Goal: Task Accomplishment & Management: Use online tool/utility

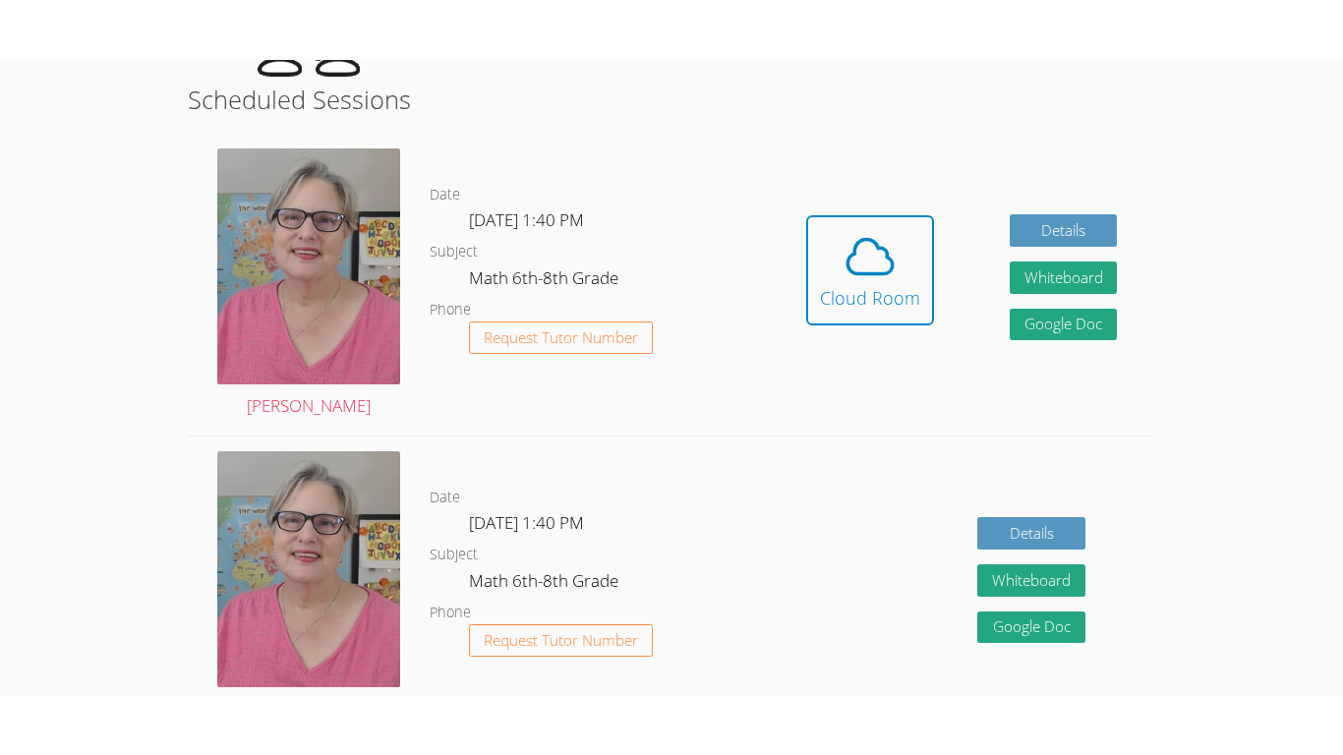
scroll to position [501, 0]
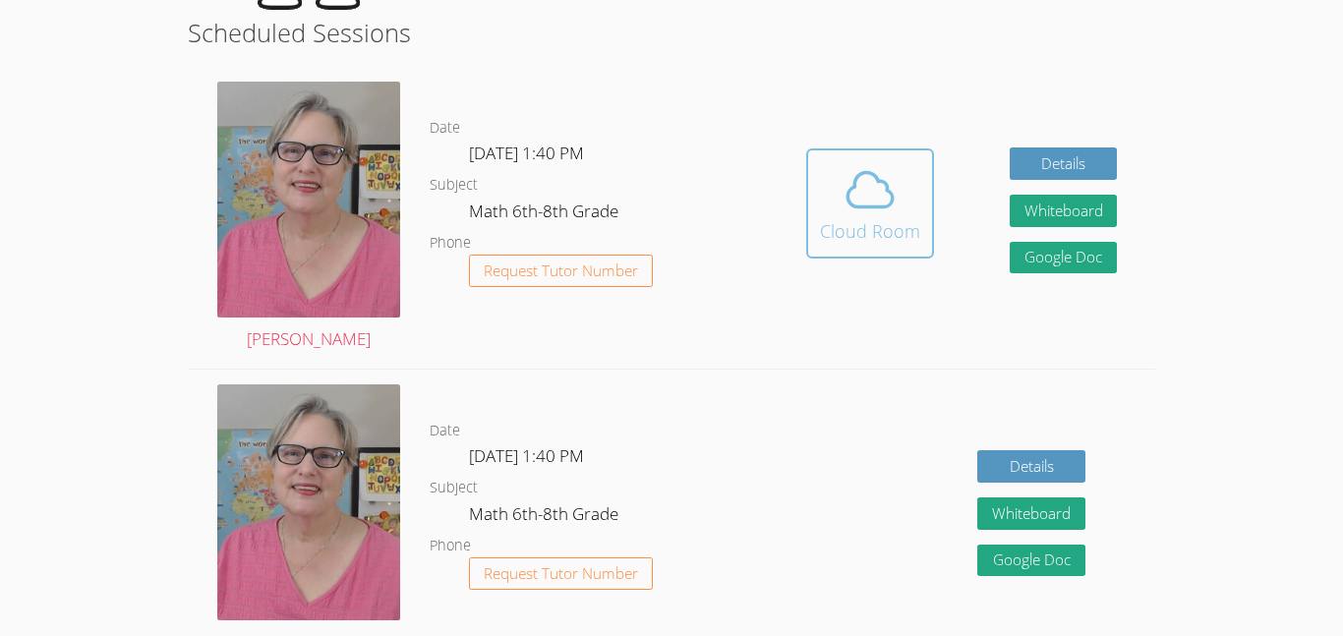
click at [844, 207] on icon at bounding box center [869, 189] width 55 height 55
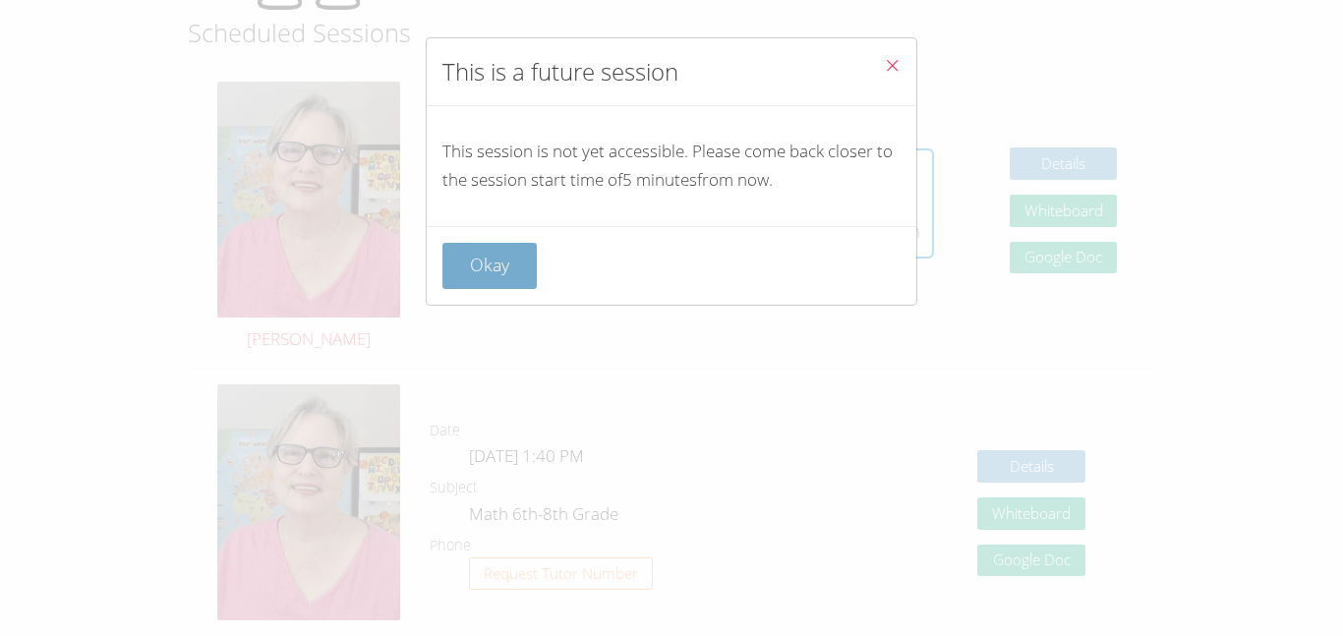
click at [492, 272] on button "Okay" at bounding box center [489, 266] width 94 height 46
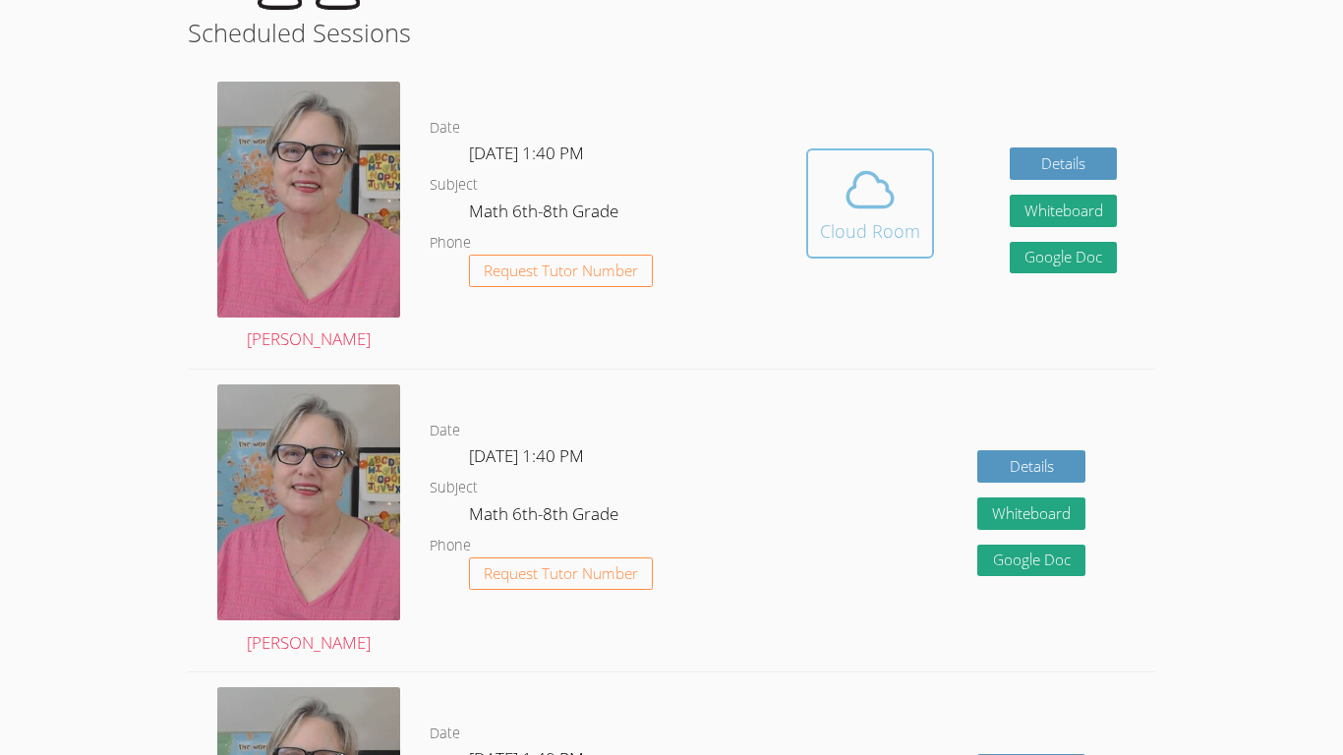
click at [896, 210] on span at bounding box center [870, 189] width 100 height 55
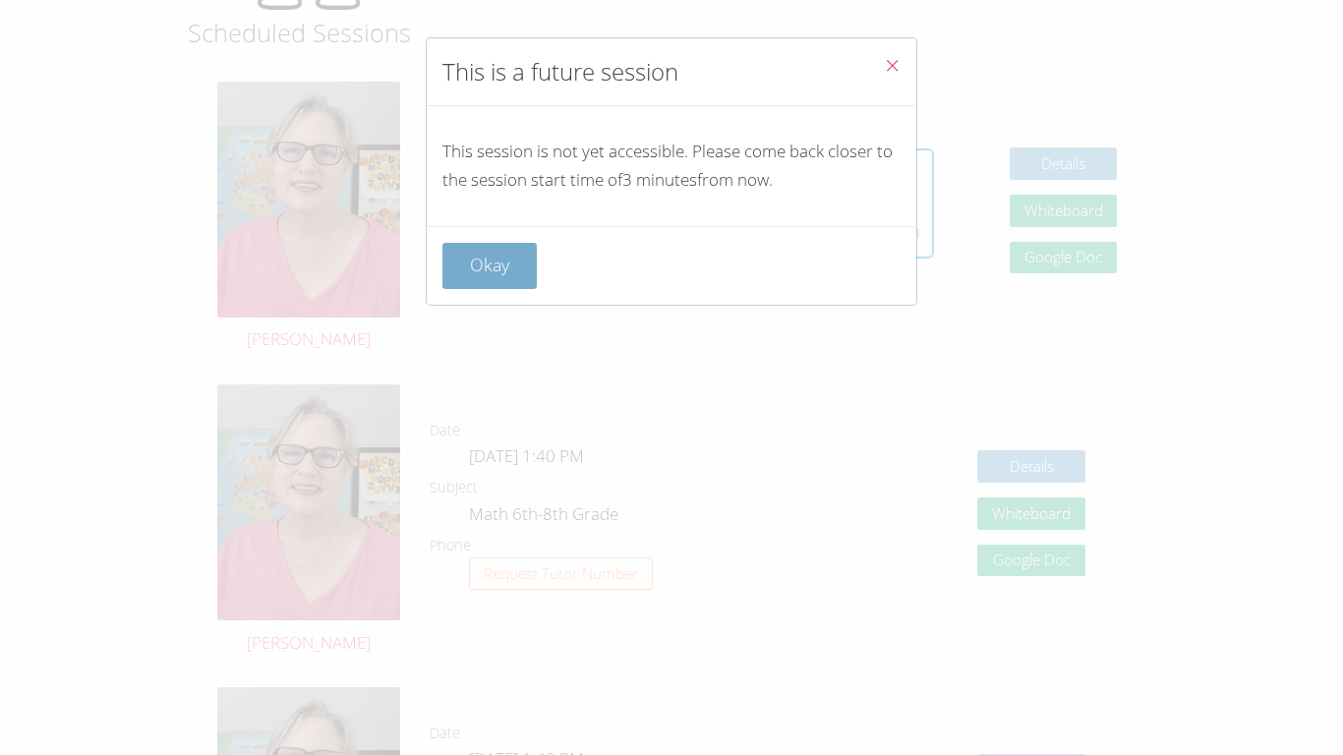
click at [488, 279] on button "Okay" at bounding box center [489, 266] width 94 height 46
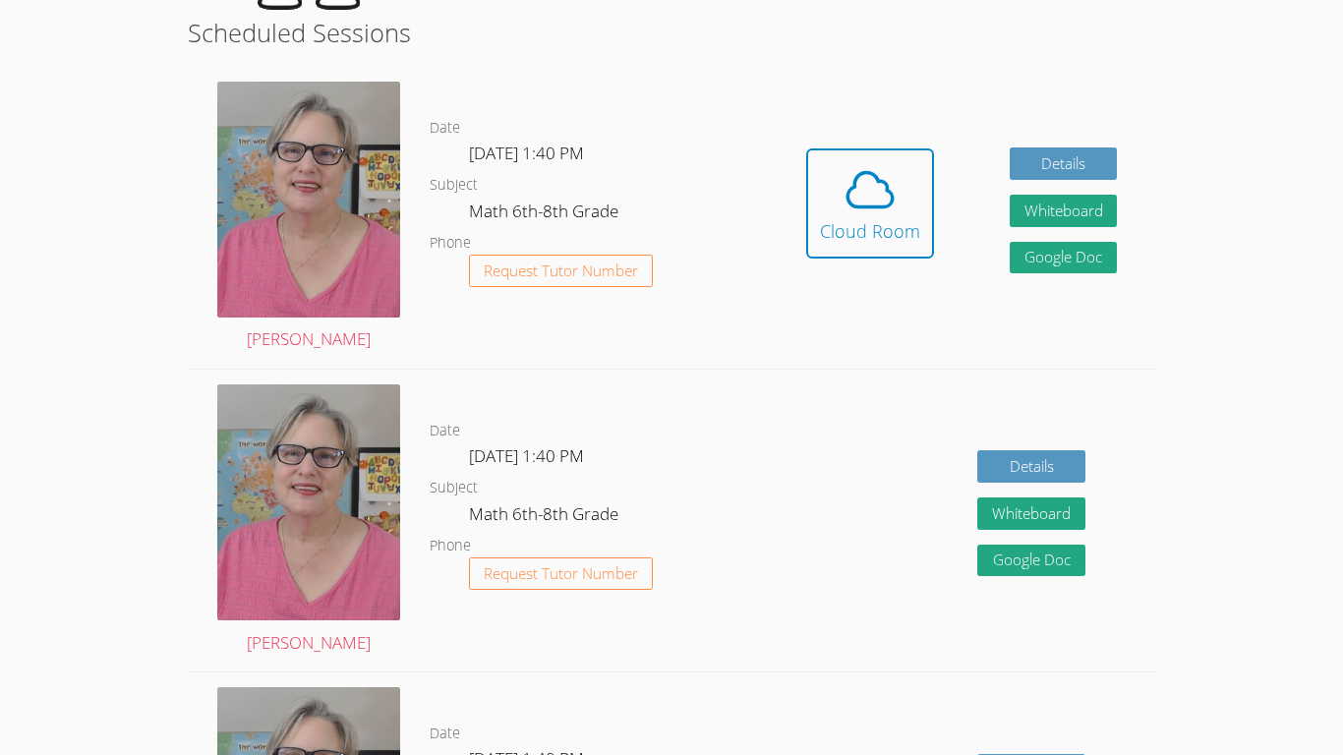
click at [488, 278] on span "Request Tutor Number" at bounding box center [561, 270] width 154 height 15
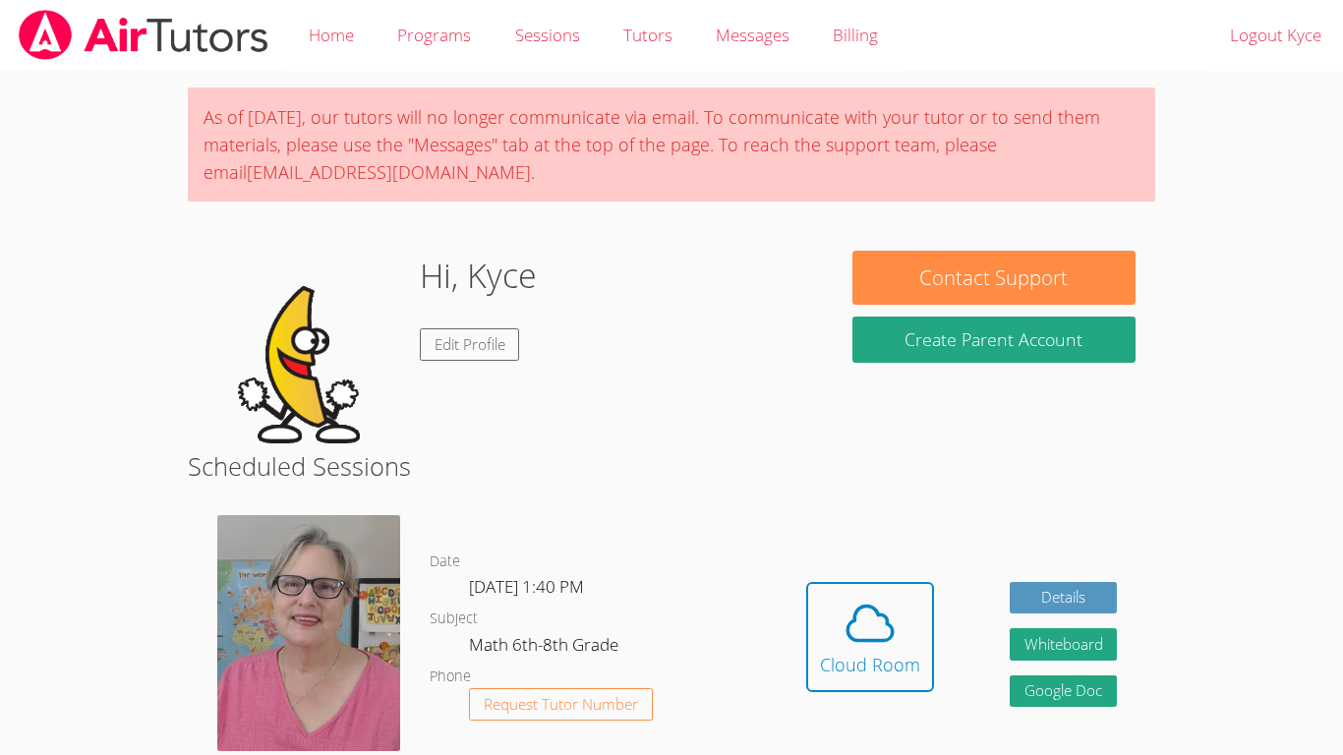
scroll to position [433, 0]
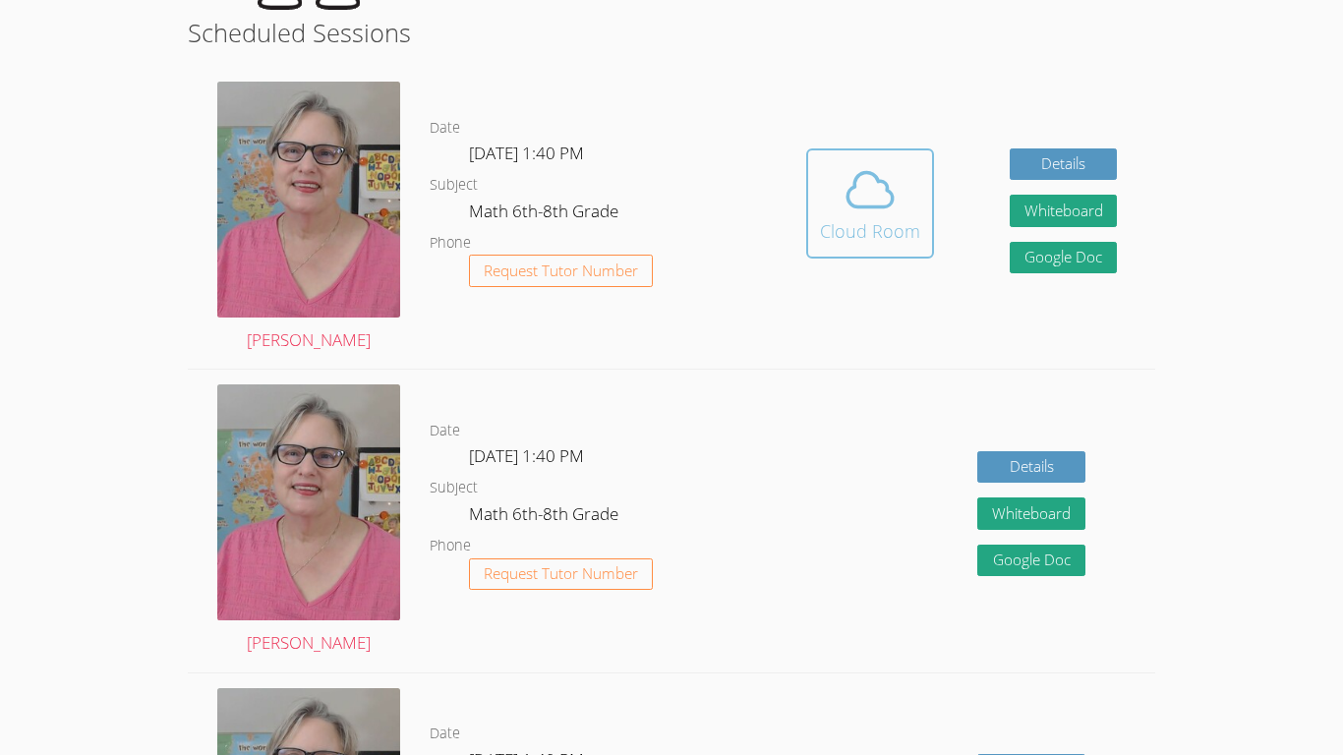
click at [851, 212] on icon at bounding box center [869, 189] width 55 height 55
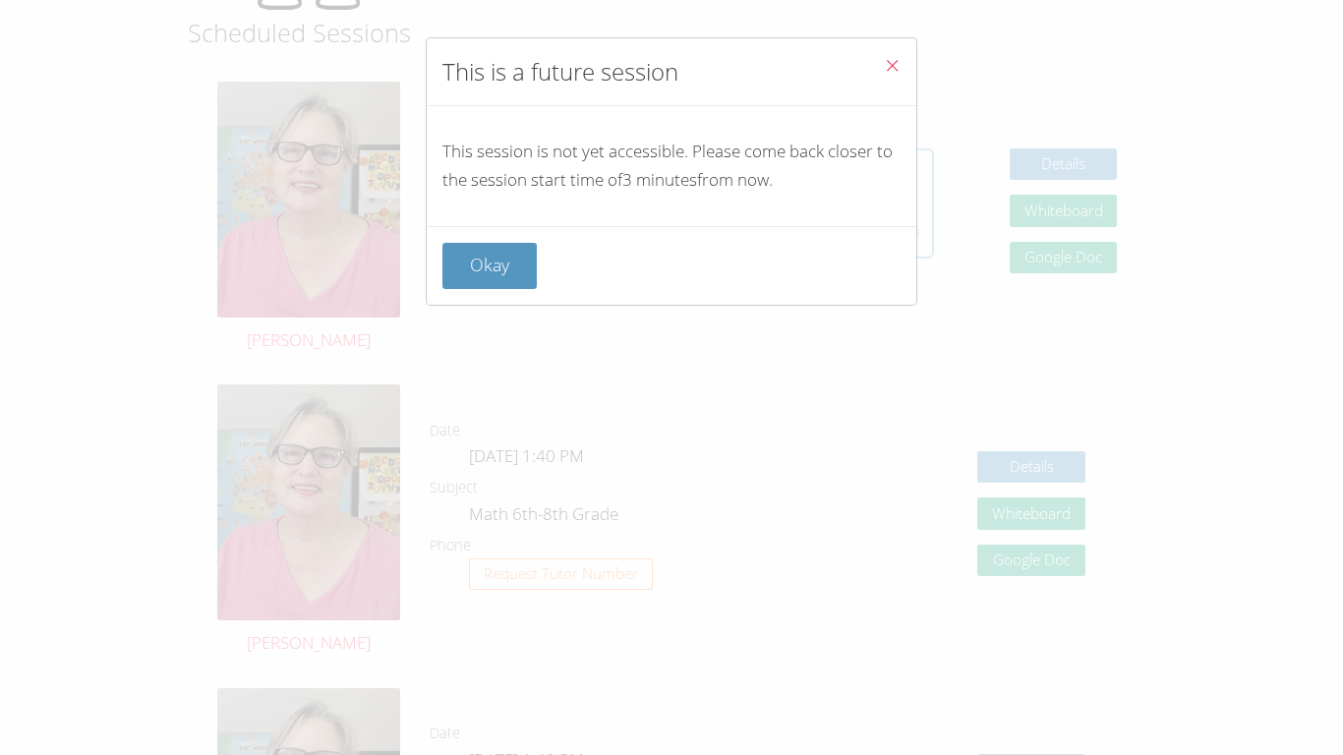
click at [851, 212] on div "This session is not yet accessible. Please come back closer to the session star…" at bounding box center [672, 166] width 490 height 120
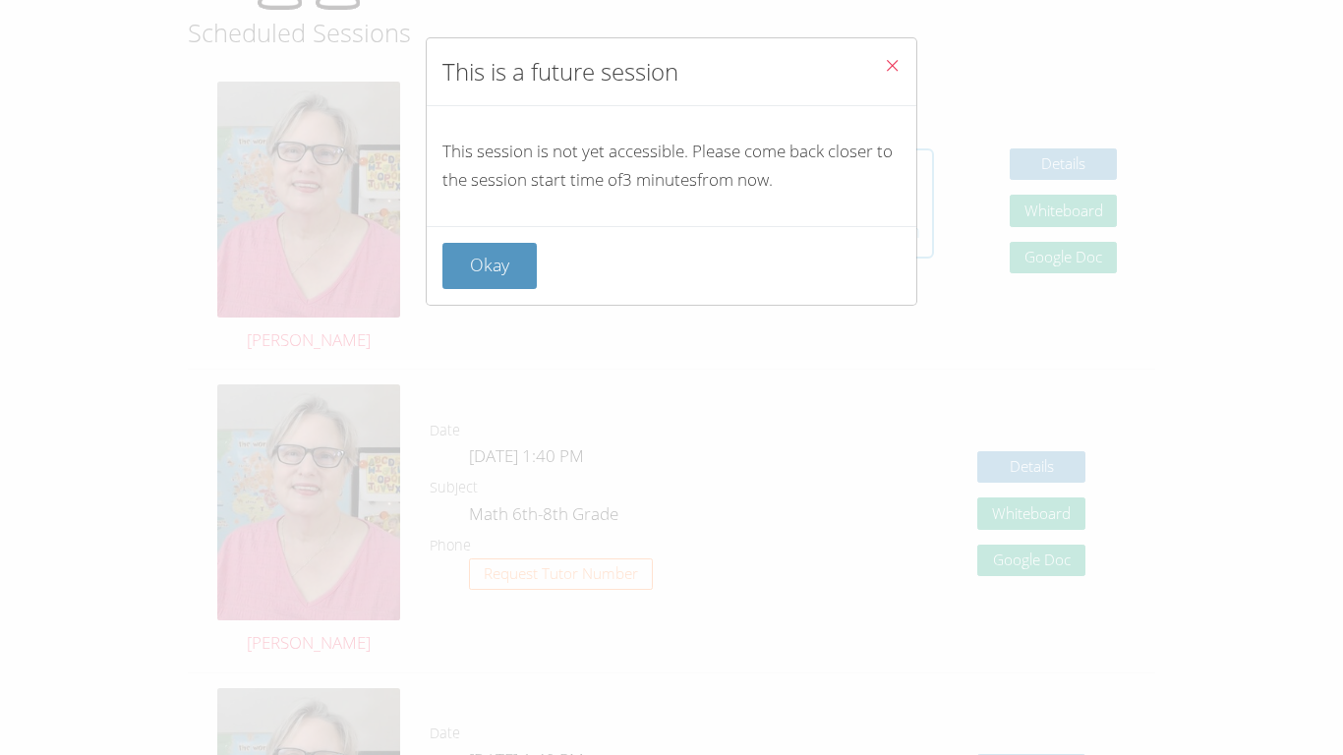
click at [851, 212] on div "This session is not yet accessible. Please come back closer to the session star…" at bounding box center [672, 166] width 490 height 120
click at [891, 70] on icon "Close" at bounding box center [892, 65] width 17 height 17
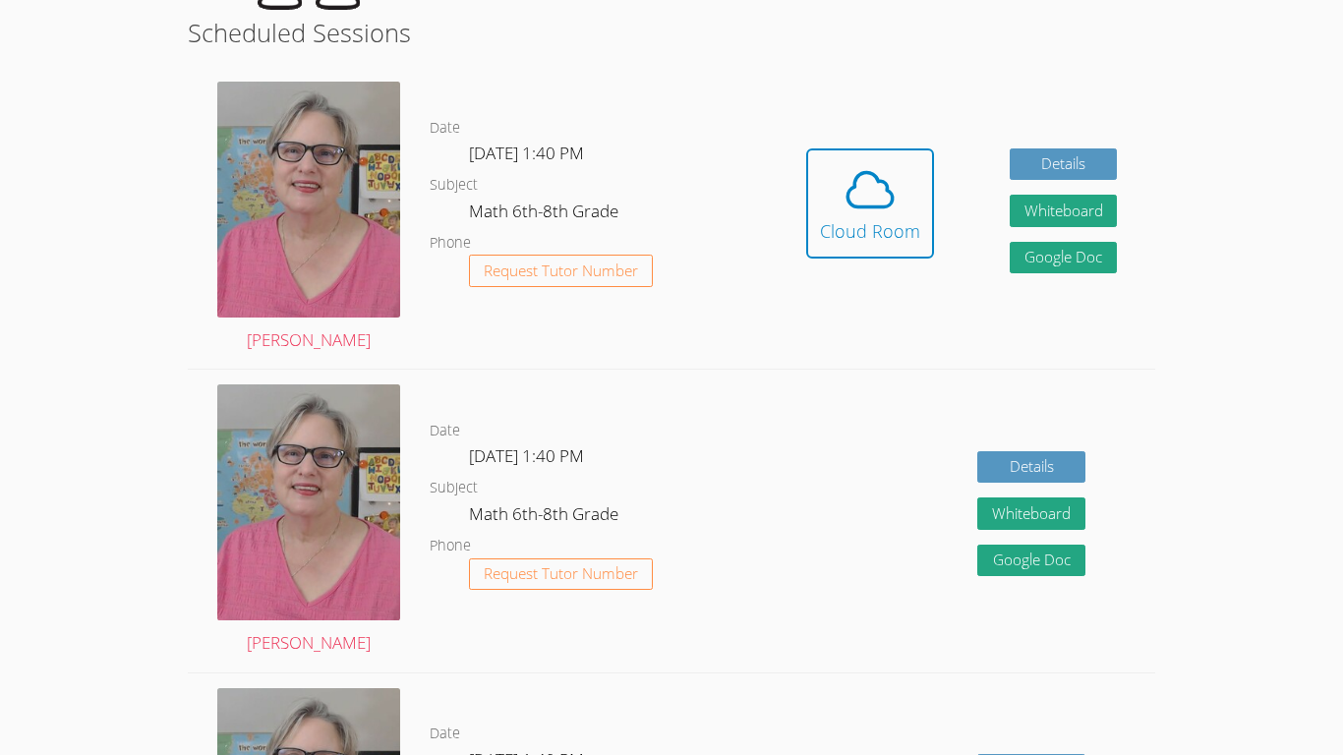
click at [891, 70] on div "Hidden Cloud Room Details Whiteboard Hidden Google Doc" at bounding box center [961, 218] width 386 height 302
click at [860, 190] on icon at bounding box center [869, 189] width 55 height 55
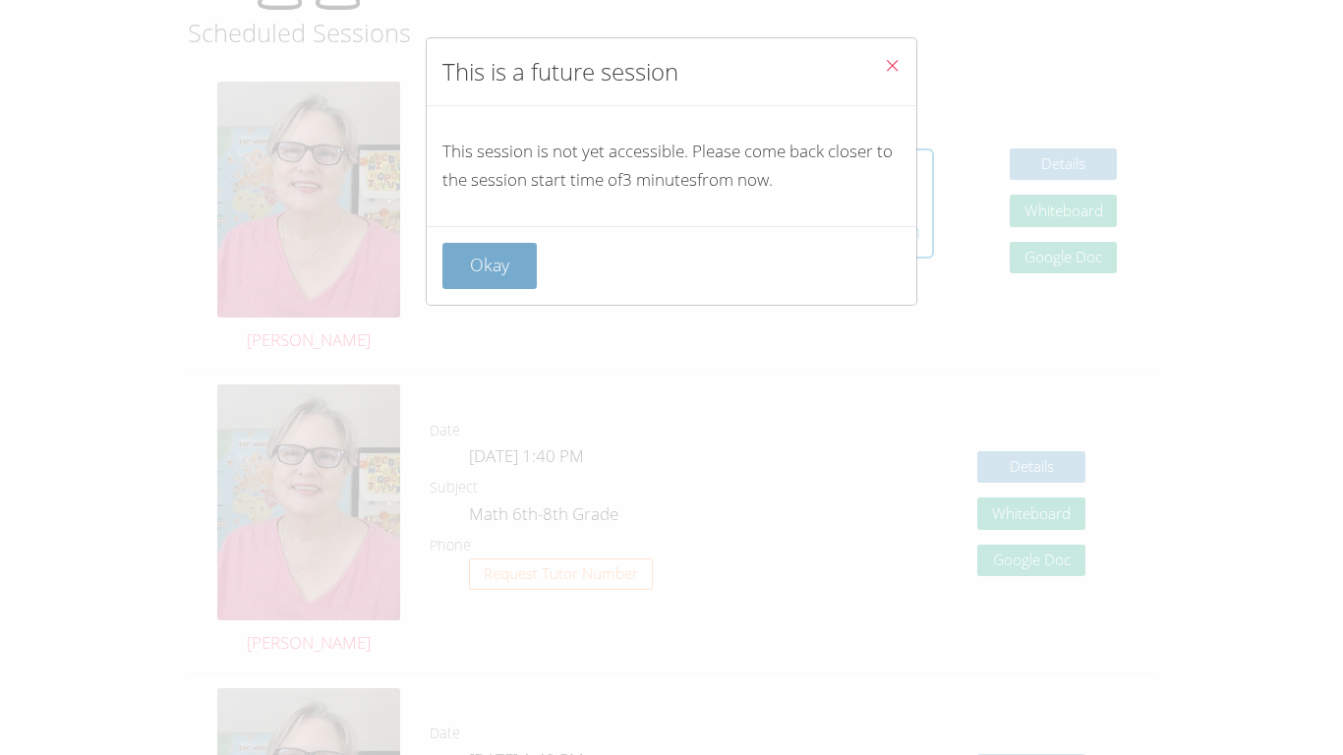
click at [500, 243] on button "Okay" at bounding box center [489, 266] width 94 height 46
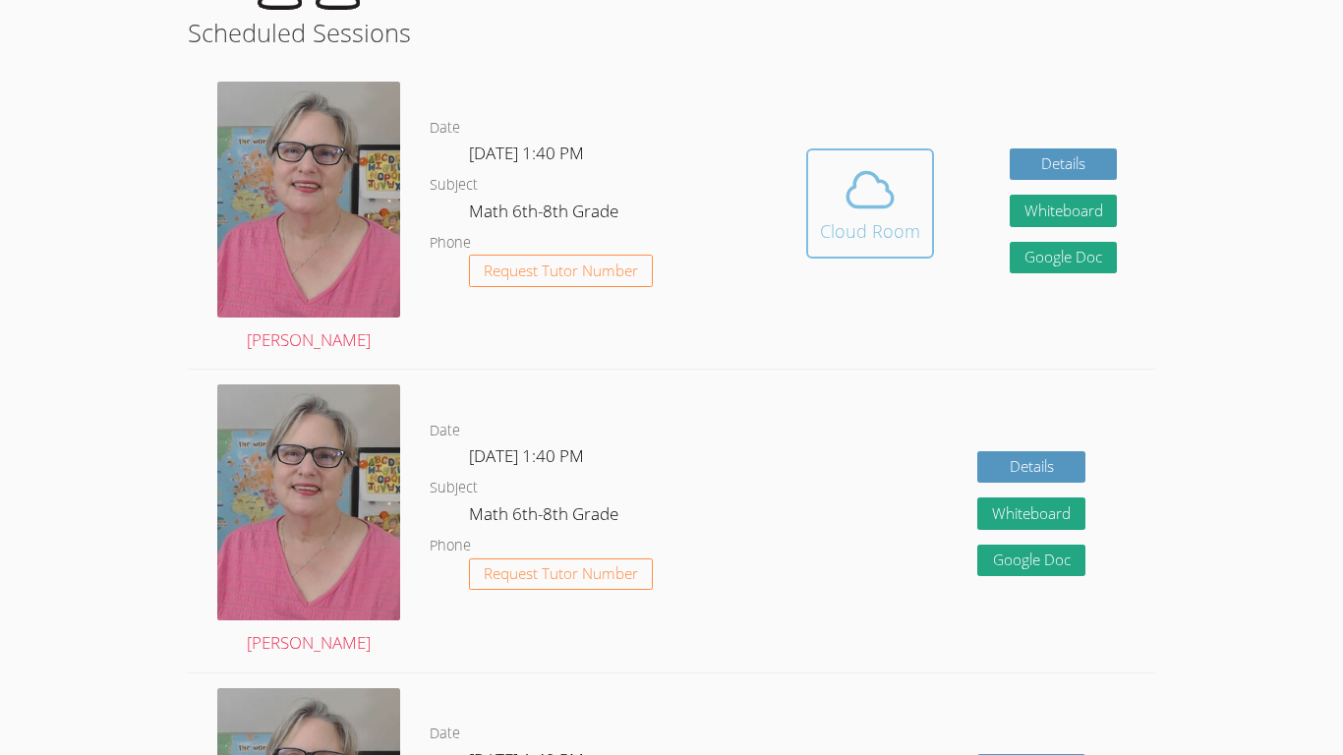
click at [925, 229] on button "Cloud Room" at bounding box center [870, 203] width 128 height 110
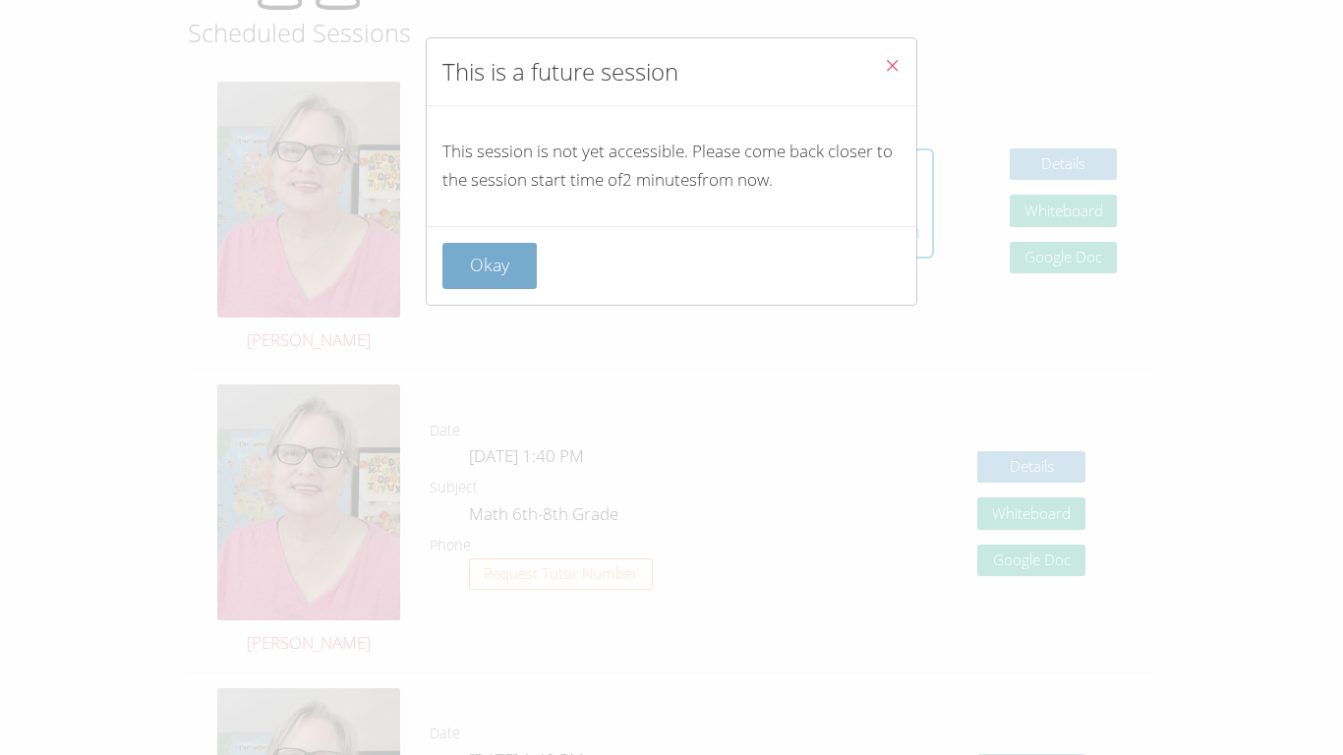
click at [482, 268] on button "Okay" at bounding box center [489, 266] width 94 height 46
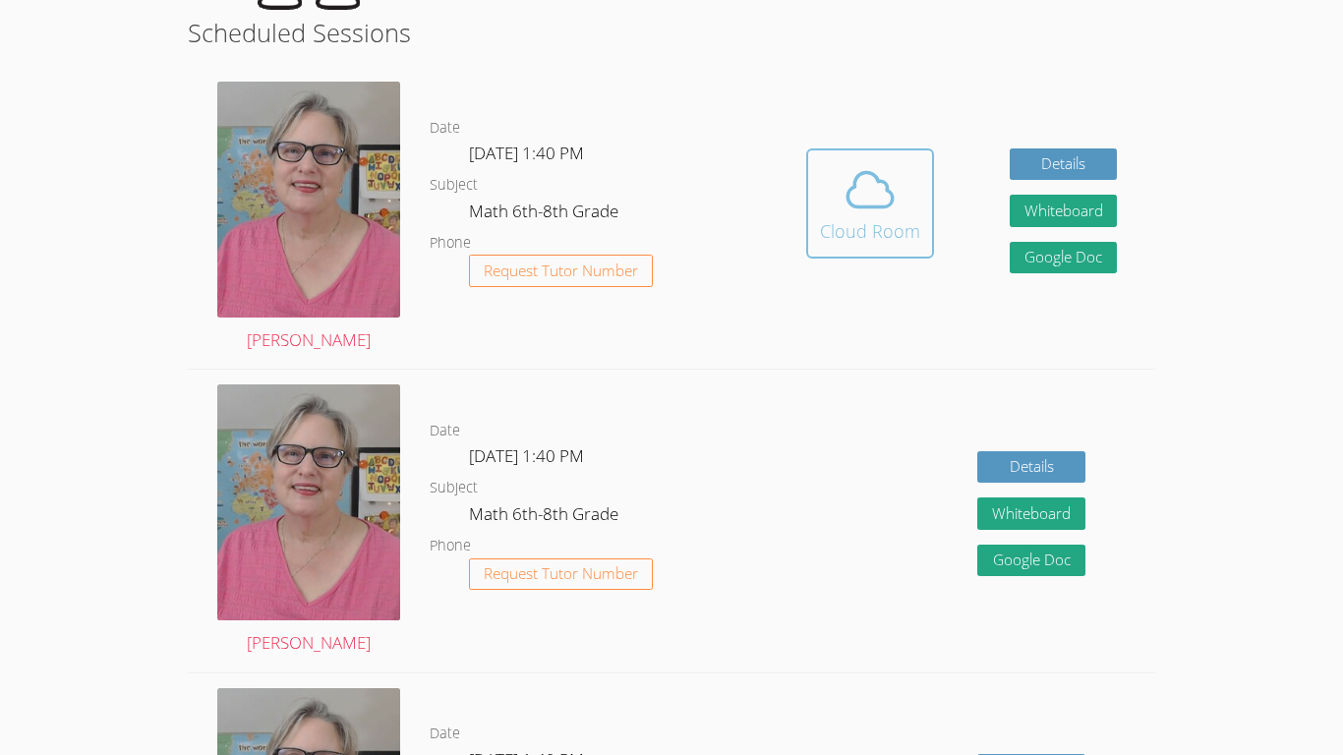
click at [827, 249] on button "Cloud Room" at bounding box center [870, 203] width 128 height 110
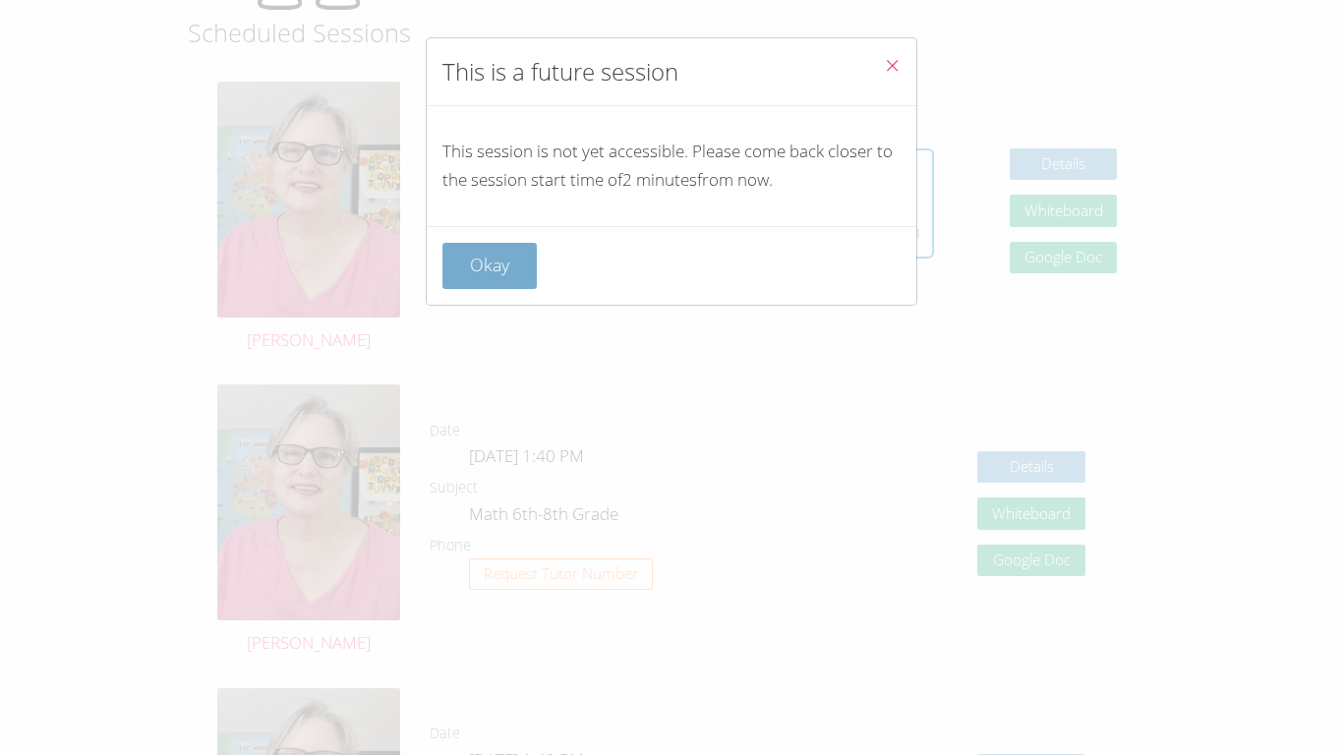
click at [457, 277] on button "Okay" at bounding box center [489, 266] width 94 height 46
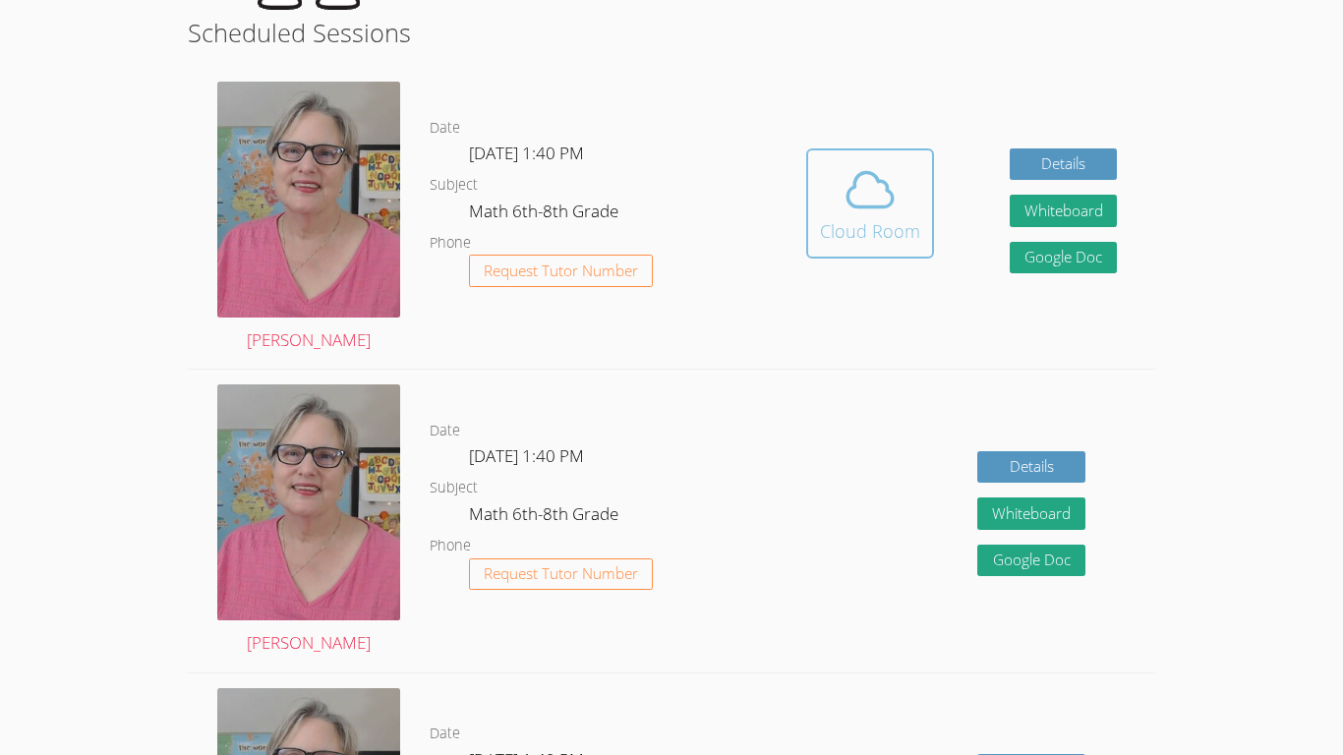
click at [806, 148] on button "Cloud Room" at bounding box center [870, 203] width 128 height 110
click at [881, 188] on icon at bounding box center [869, 189] width 55 height 55
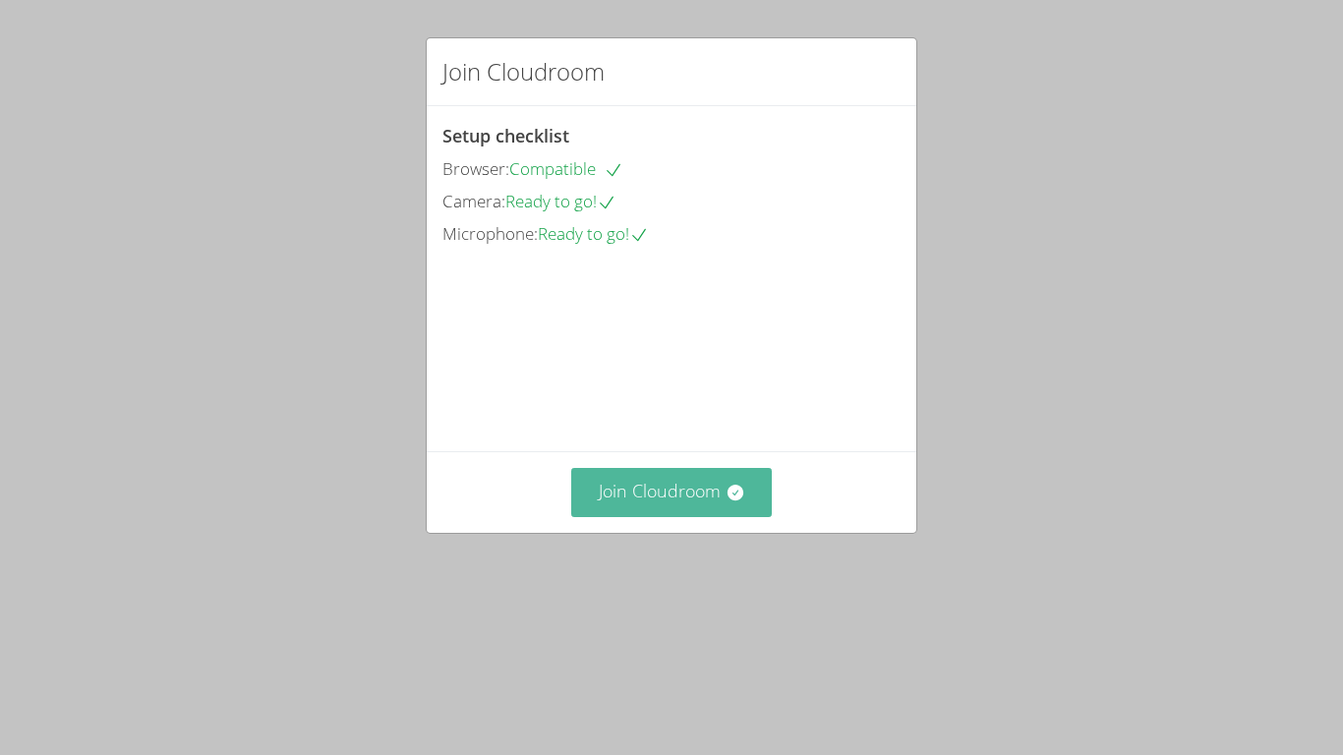
click at [666, 516] on button "Join Cloudroom" at bounding box center [672, 492] width 202 height 48
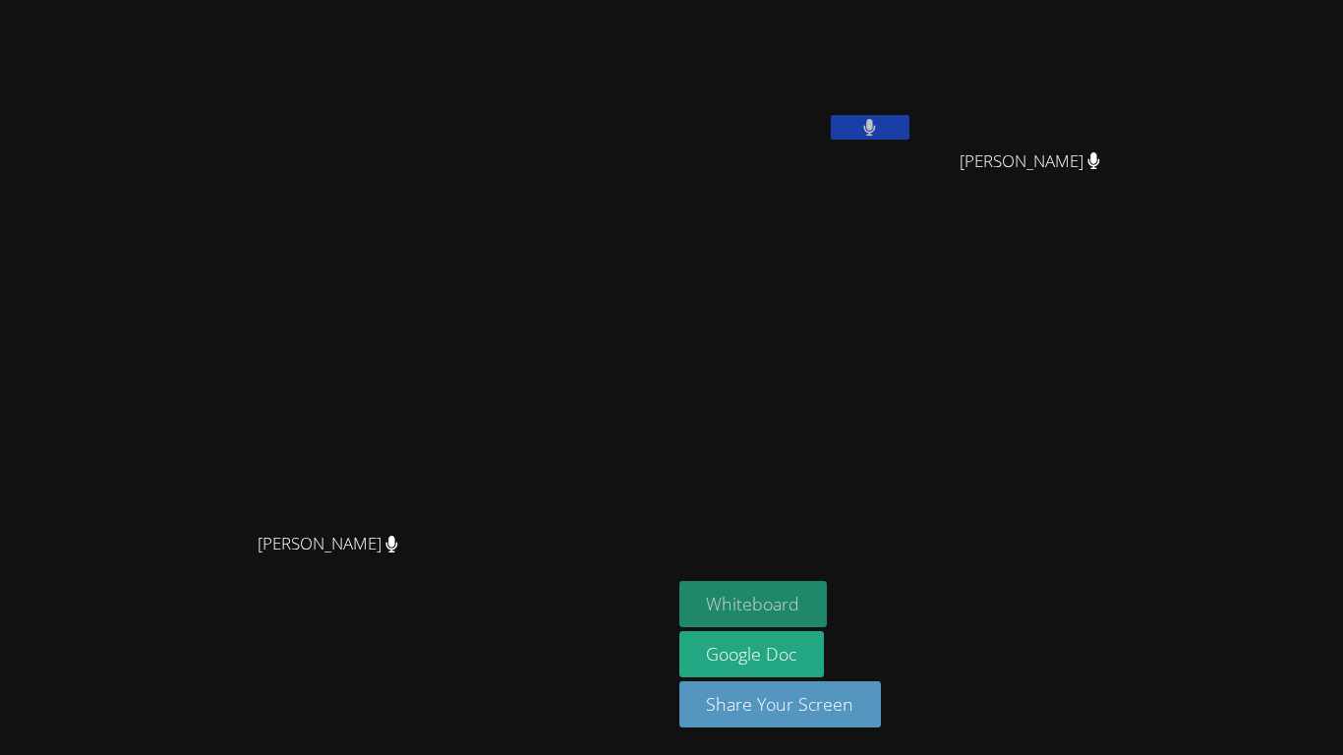
click at [828, 596] on button "Whiteboard" at bounding box center [753, 604] width 148 height 46
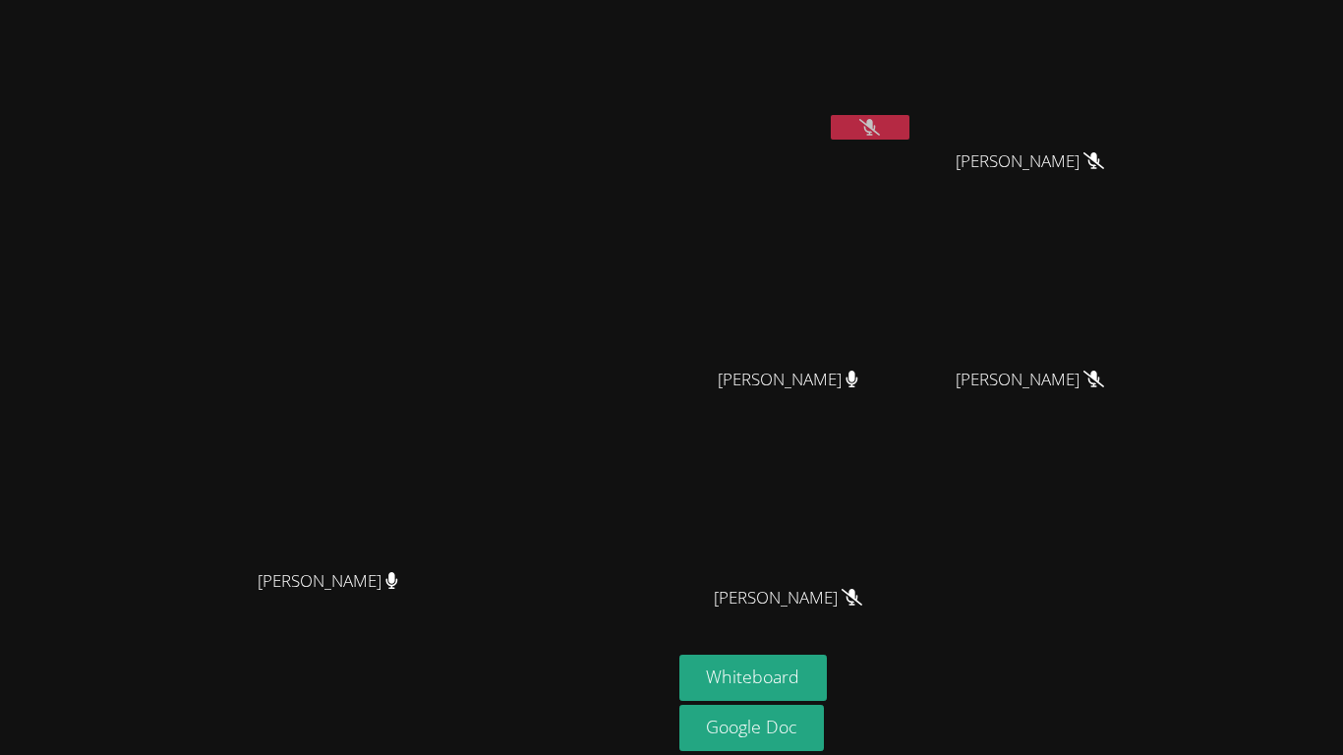
click at [913, 59] on video at bounding box center [796, 74] width 234 height 132
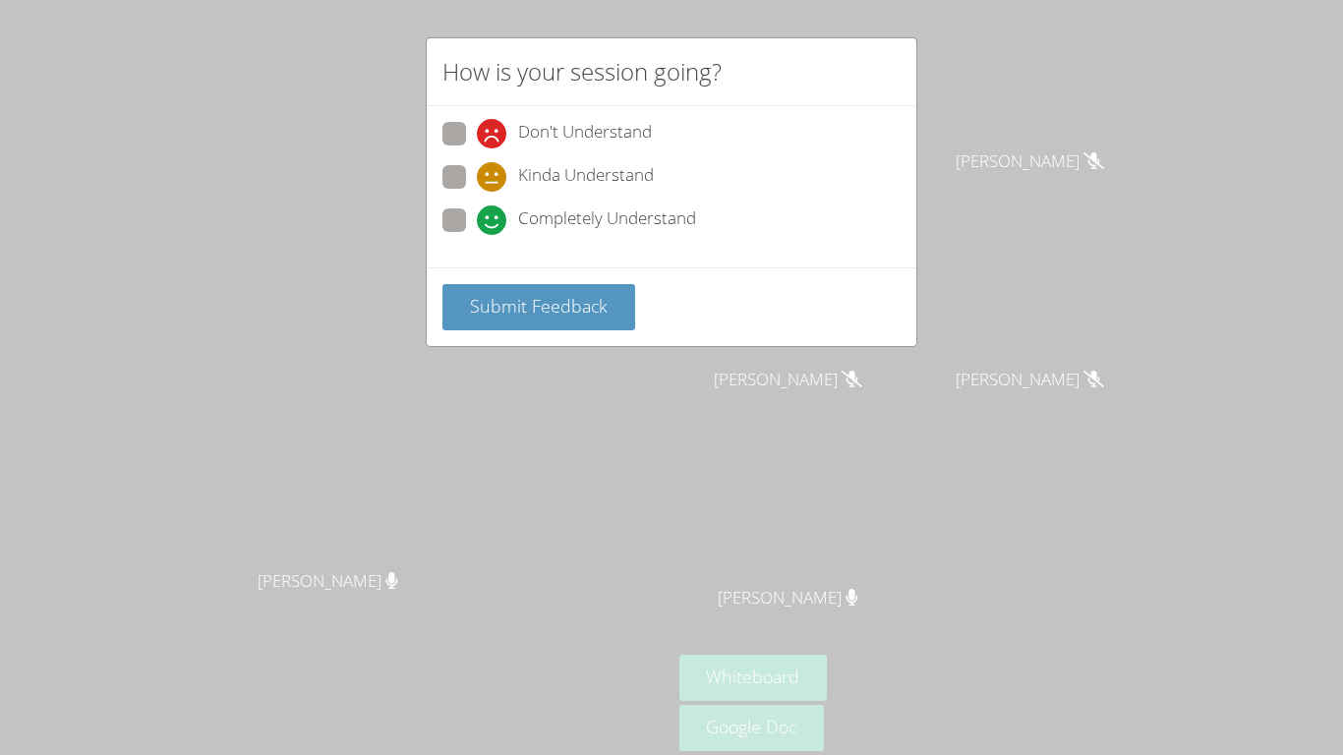
click at [477, 235] on span at bounding box center [477, 235] width 0 height 0
click at [477, 220] on input "Completely Understand" at bounding box center [485, 216] width 17 height 17
radio input "true"
click at [496, 323] on button "Submit Feedback" at bounding box center [538, 307] width 193 height 46
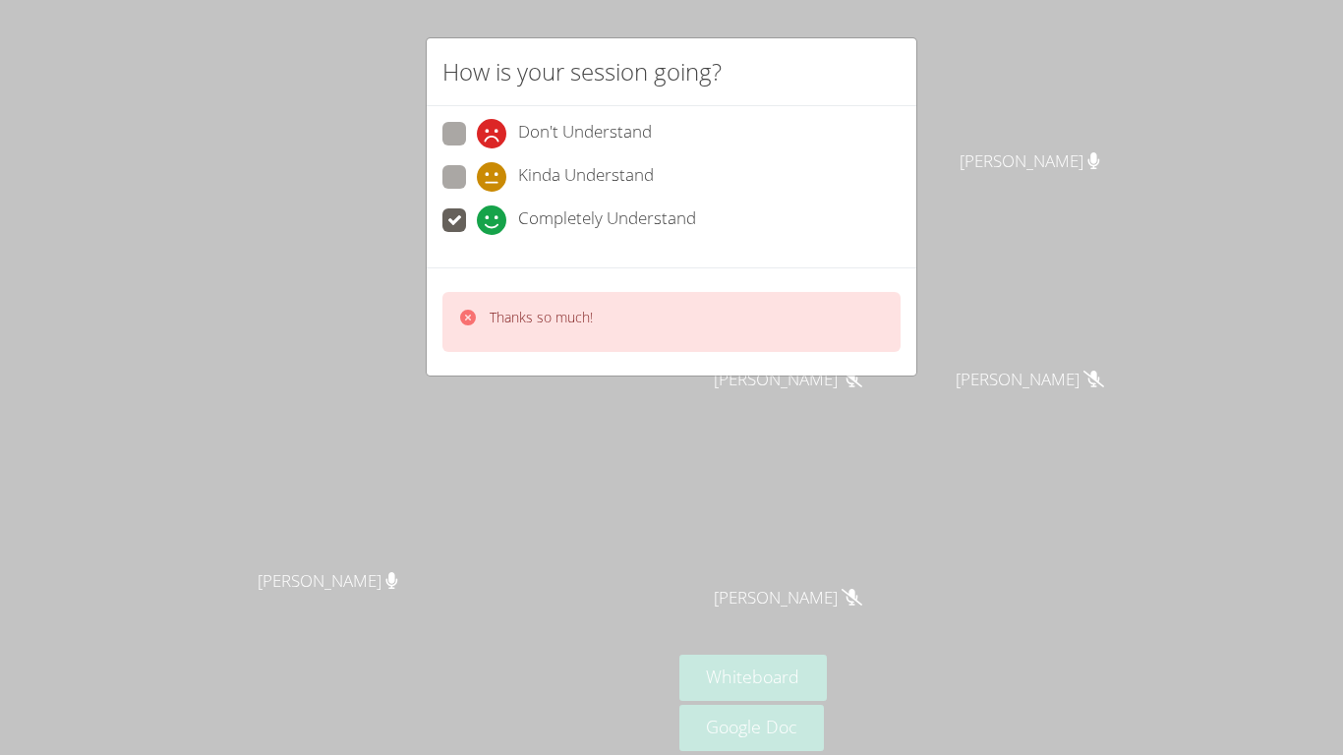
click at [820, 429] on div "How is your session going? Don't Understand Kinda Understand Completely Underst…" at bounding box center [671, 377] width 1343 height 755
